Goal: Information Seeking & Learning: Learn about a topic

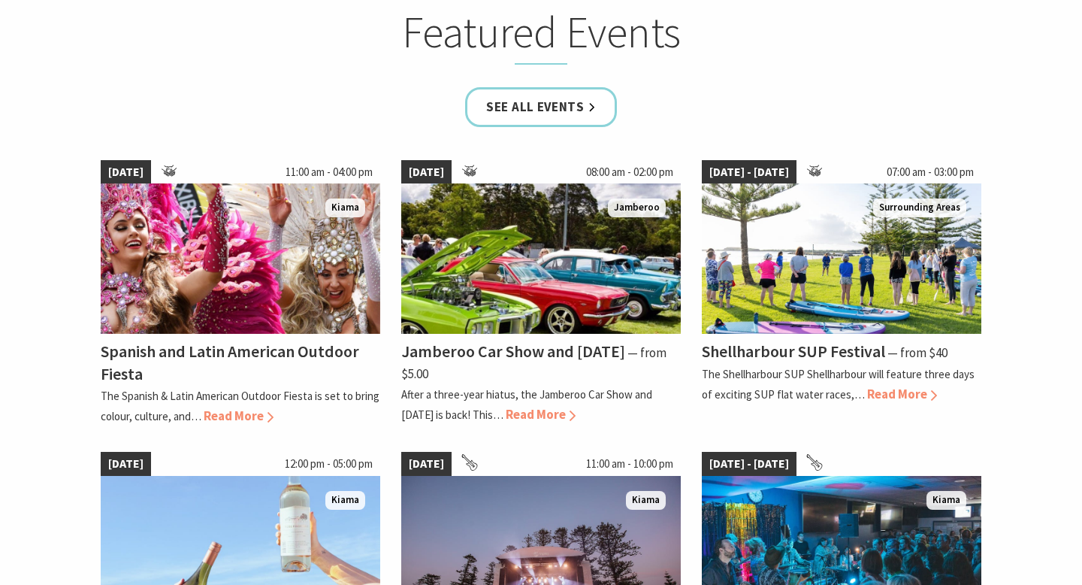
scroll to position [957, 0]
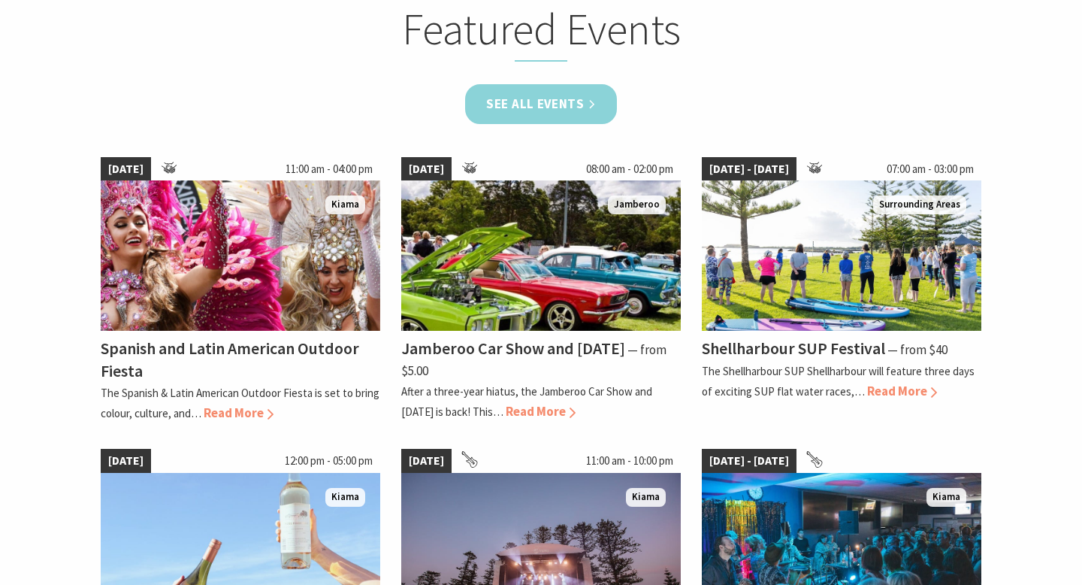
click at [546, 106] on link "See all Events" at bounding box center [541, 104] width 152 height 40
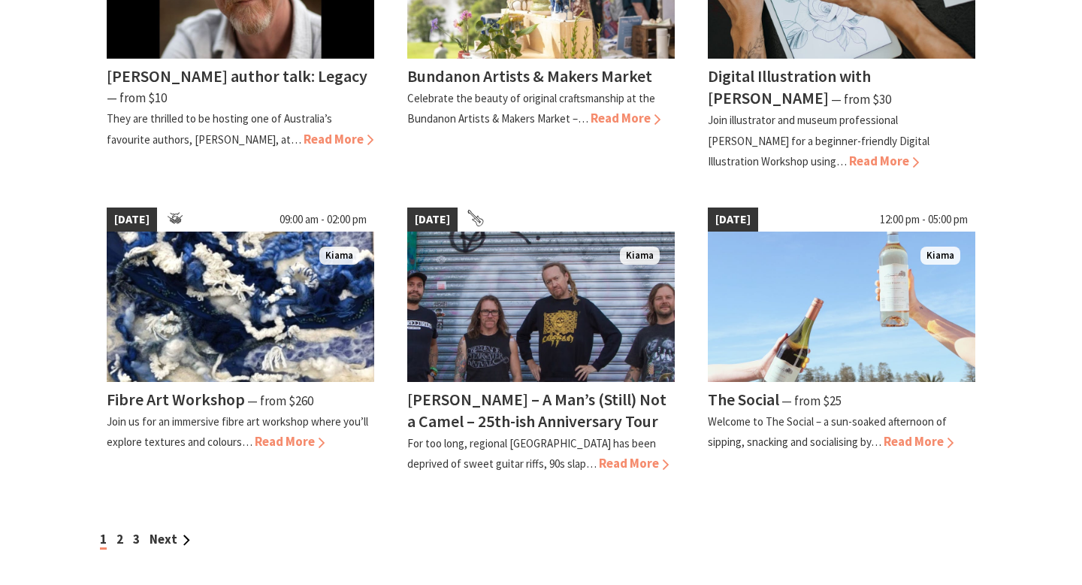
scroll to position [1210, 0]
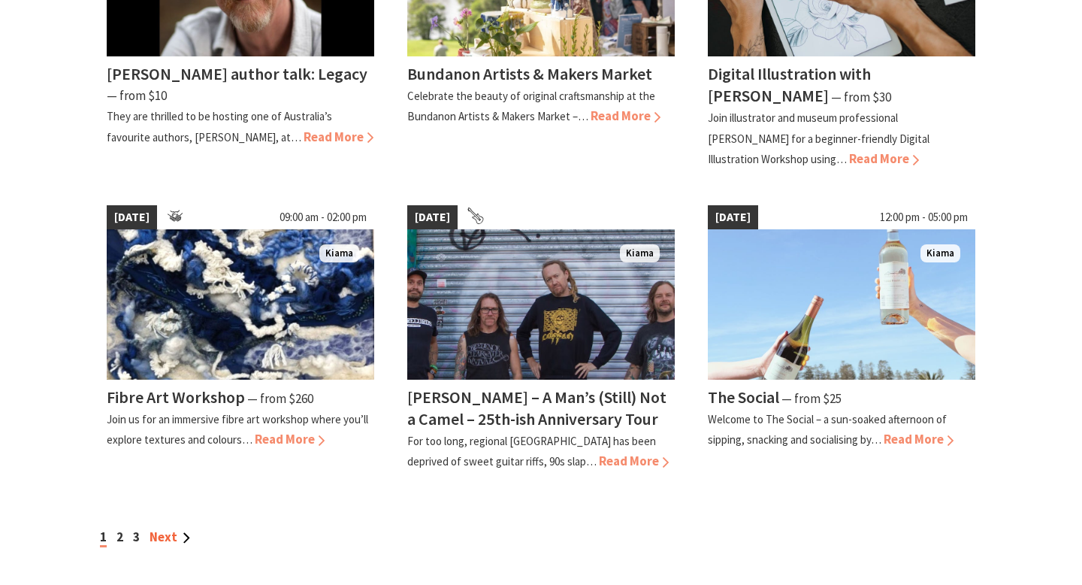
click at [156, 536] on link "Next" at bounding box center [170, 536] width 41 height 17
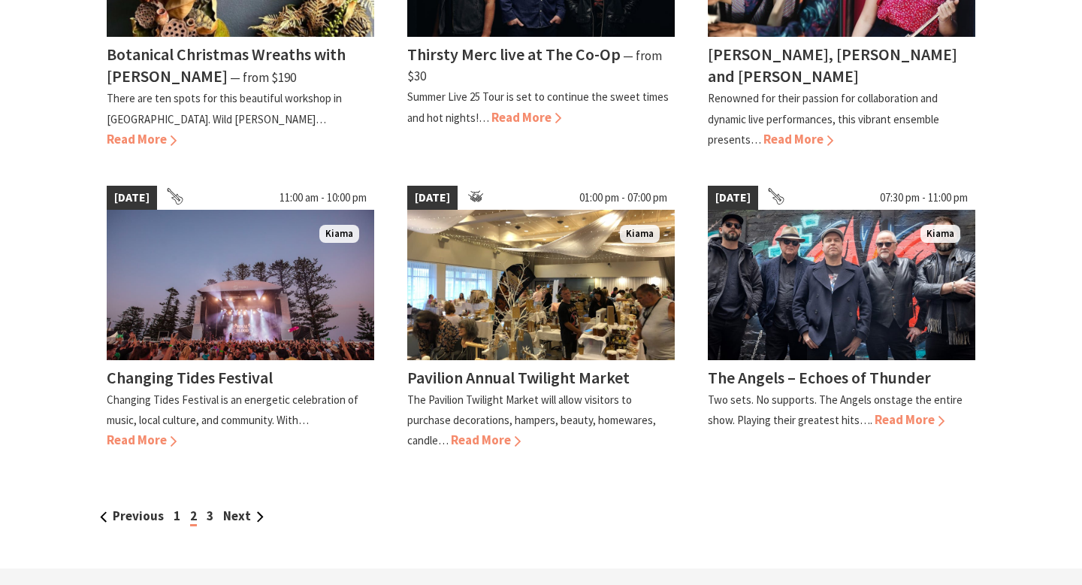
scroll to position [1371, 0]
